Goal: Check status: Check status

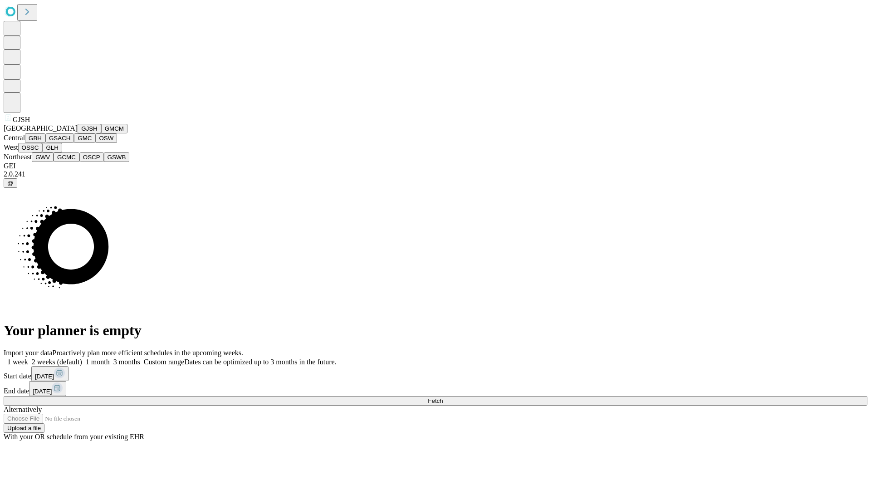
click at [78, 133] on button "GJSH" at bounding box center [90, 129] width 24 height 10
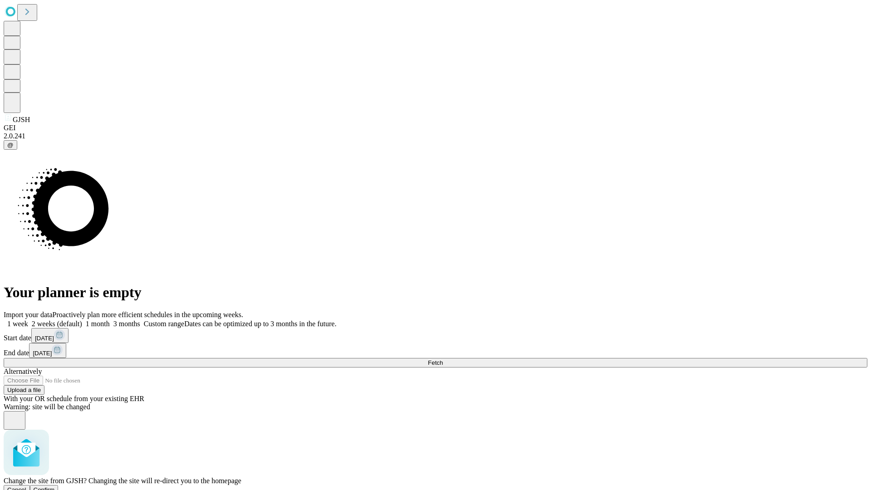
click at [55, 486] on span "Confirm" at bounding box center [44, 489] width 21 height 7
click at [110, 320] on label "1 month" at bounding box center [96, 324] width 28 height 8
click at [443, 359] on span "Fetch" at bounding box center [435, 362] width 15 height 7
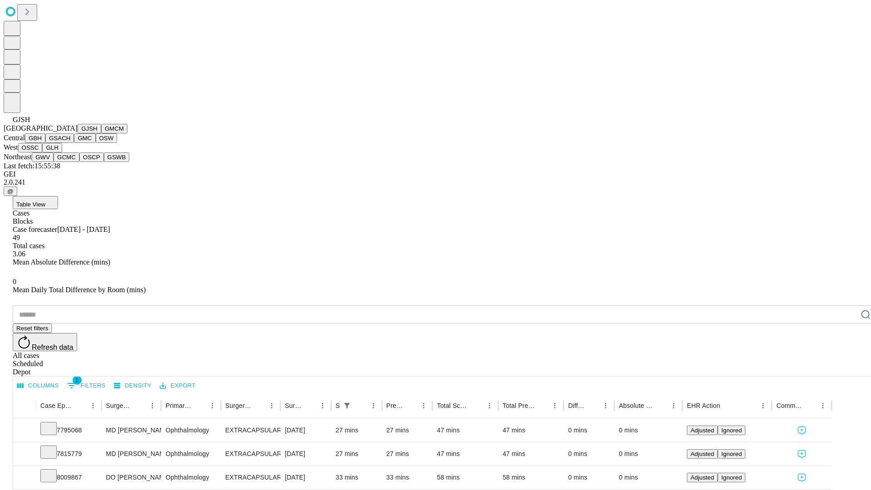
click at [101, 133] on button "GMCM" at bounding box center [114, 129] width 26 height 10
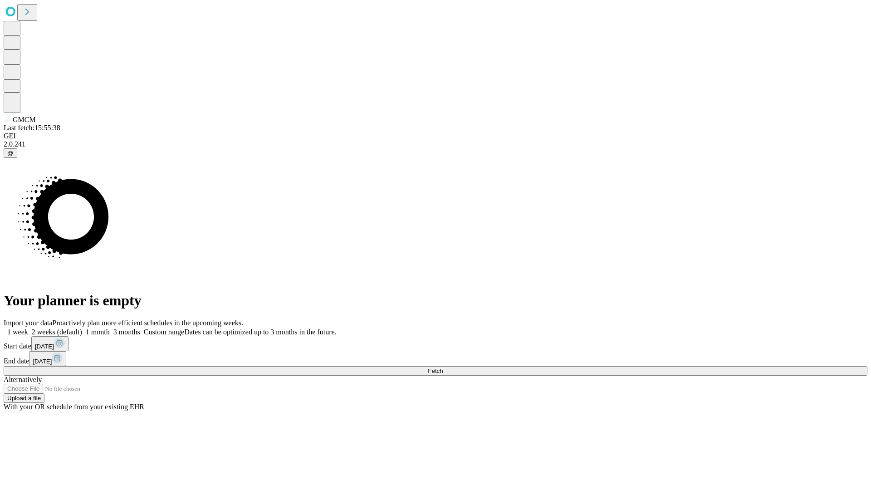
click at [110, 328] on label "1 month" at bounding box center [96, 332] width 28 height 8
click at [443, 367] on span "Fetch" at bounding box center [435, 370] width 15 height 7
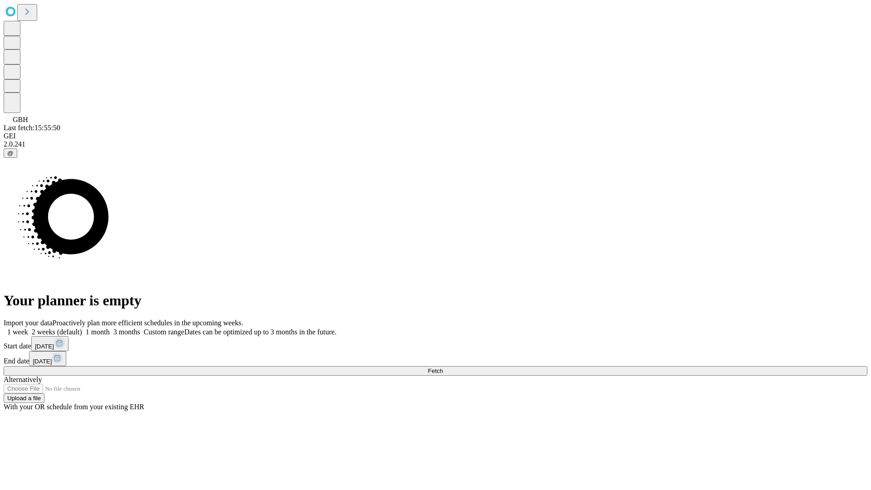
click at [443, 367] on span "Fetch" at bounding box center [435, 370] width 15 height 7
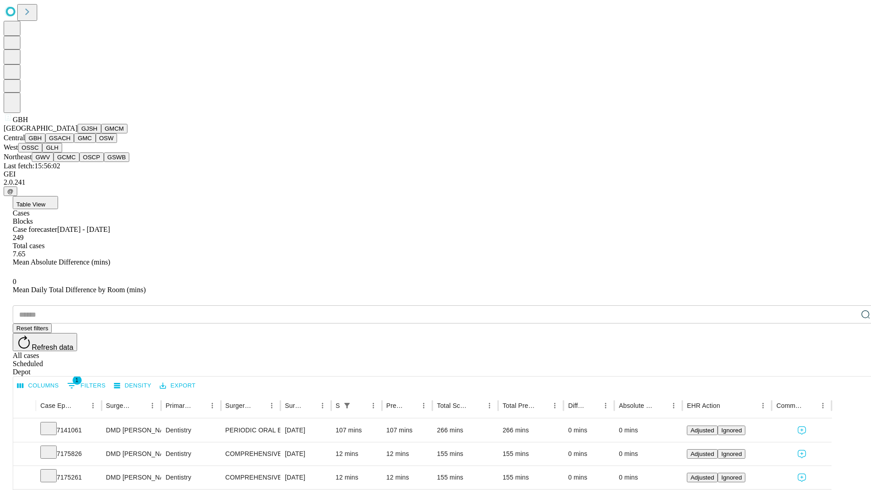
click at [70, 143] on button "GSACH" at bounding box center [59, 138] width 29 height 10
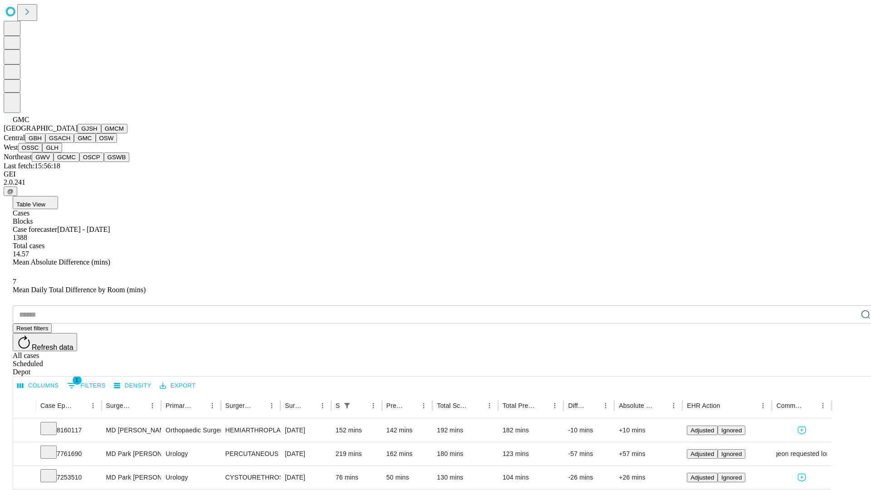
click at [96, 143] on button "OSW" at bounding box center [107, 138] width 22 height 10
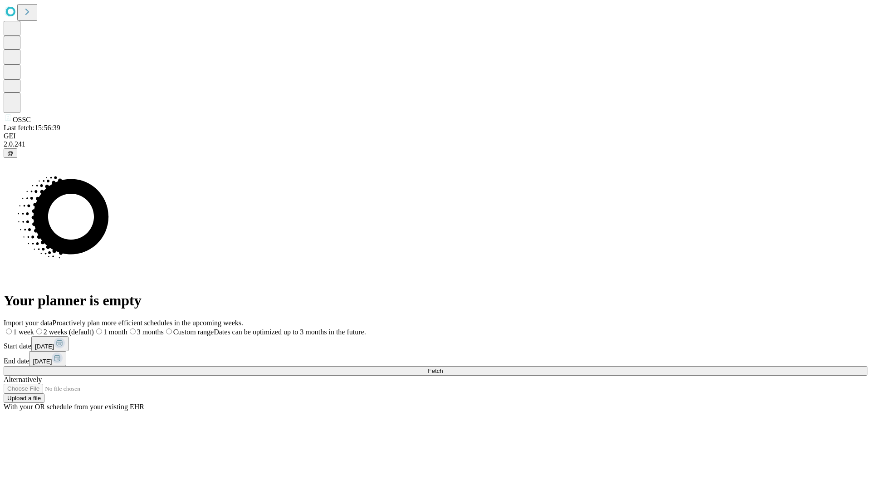
click at [127, 328] on label "1 month" at bounding box center [111, 332] width 34 height 8
click at [443, 367] on span "Fetch" at bounding box center [435, 370] width 15 height 7
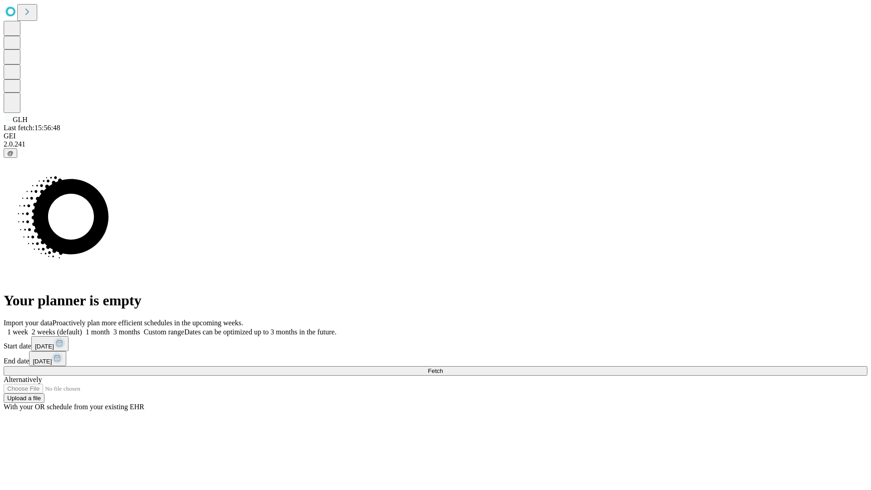
click at [110, 328] on label "1 month" at bounding box center [96, 332] width 28 height 8
click at [443, 367] on span "Fetch" at bounding box center [435, 370] width 15 height 7
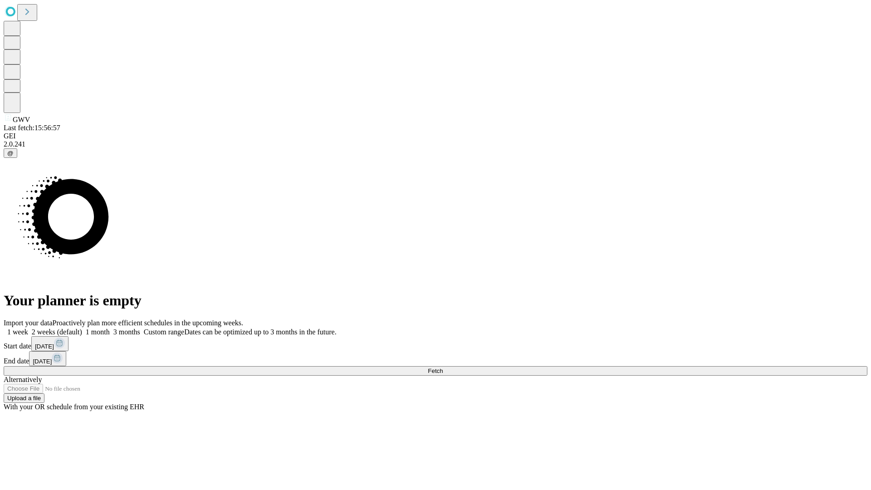
click at [443, 367] on span "Fetch" at bounding box center [435, 370] width 15 height 7
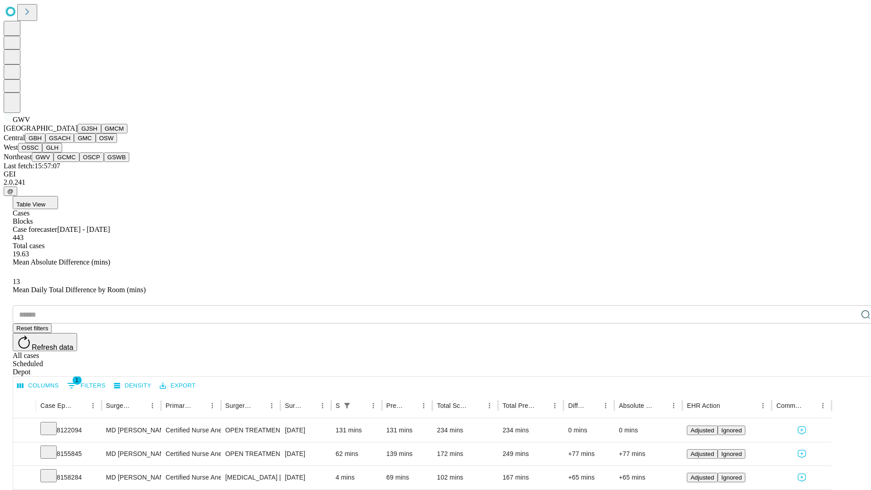
click at [70, 162] on button "GCMC" at bounding box center [67, 157] width 26 height 10
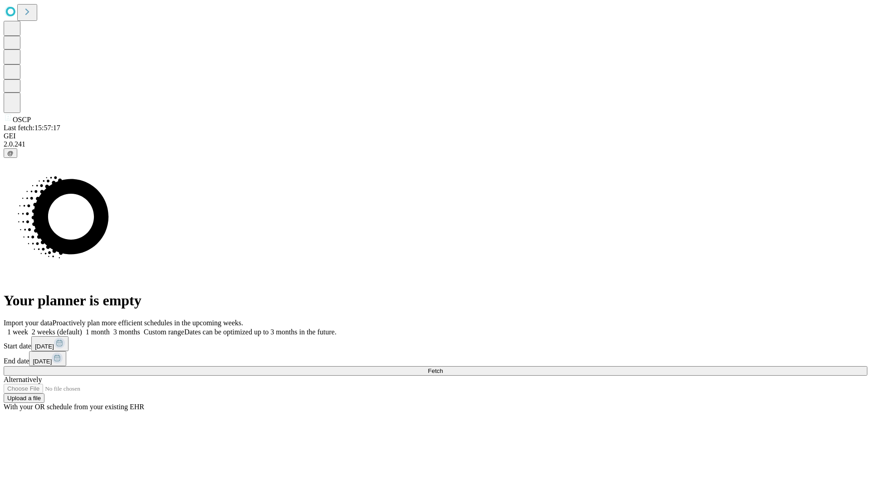
click at [110, 328] on label "1 month" at bounding box center [96, 332] width 28 height 8
click at [443, 367] on span "Fetch" at bounding box center [435, 370] width 15 height 7
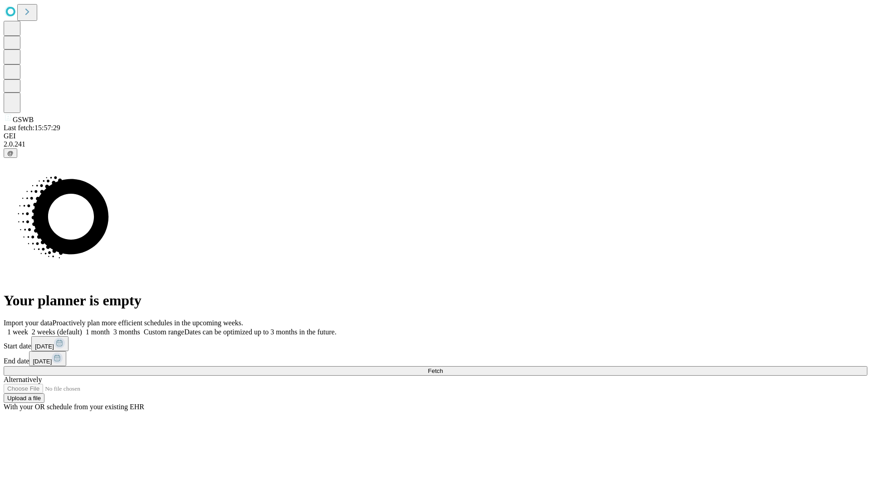
click at [110, 328] on label "1 month" at bounding box center [96, 332] width 28 height 8
click at [443, 367] on span "Fetch" at bounding box center [435, 370] width 15 height 7
